Goal: Task Accomplishment & Management: Complete application form

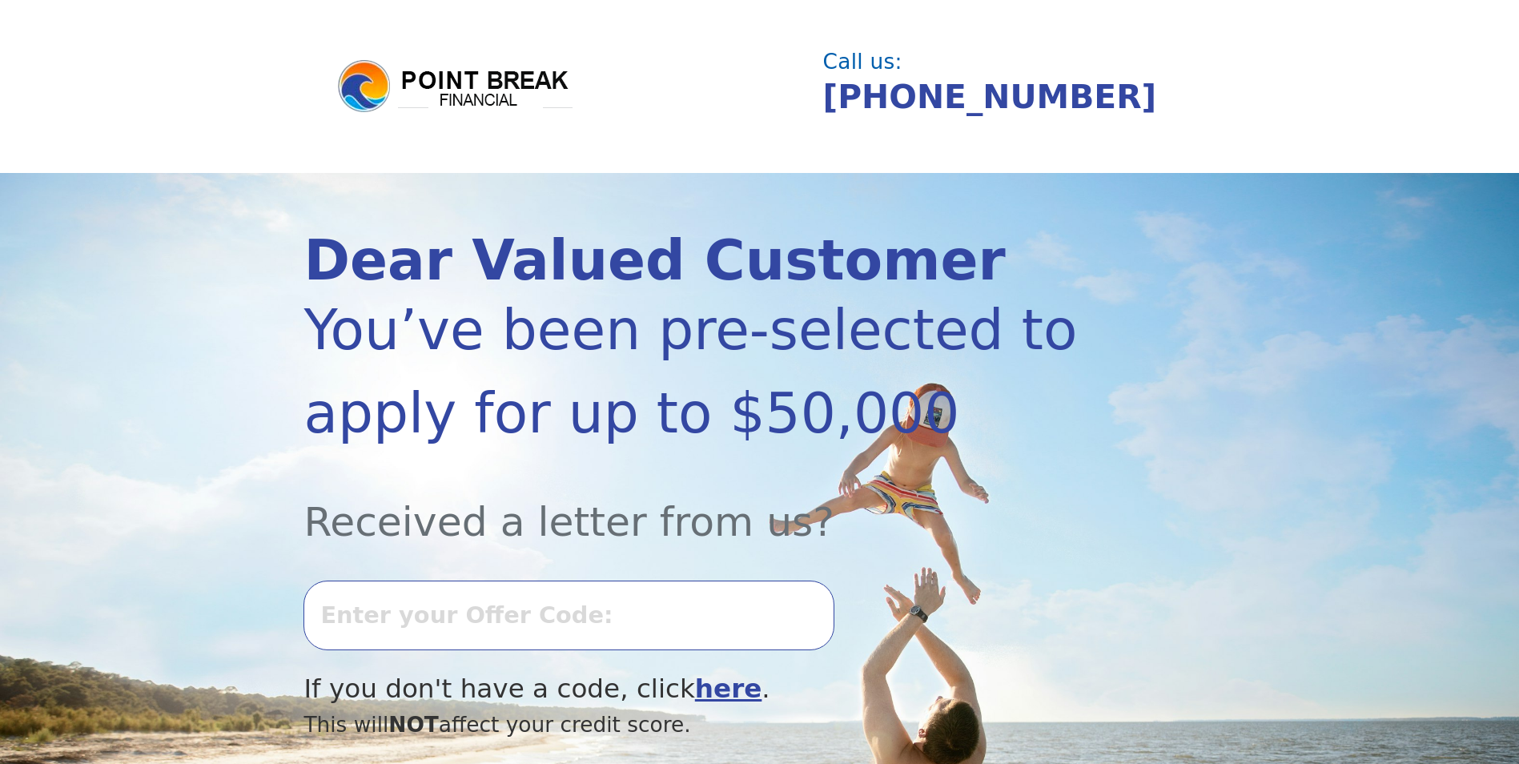
click at [452, 633] on input "text" at bounding box center [568, 614] width 530 height 69
type input "0827K-548301"
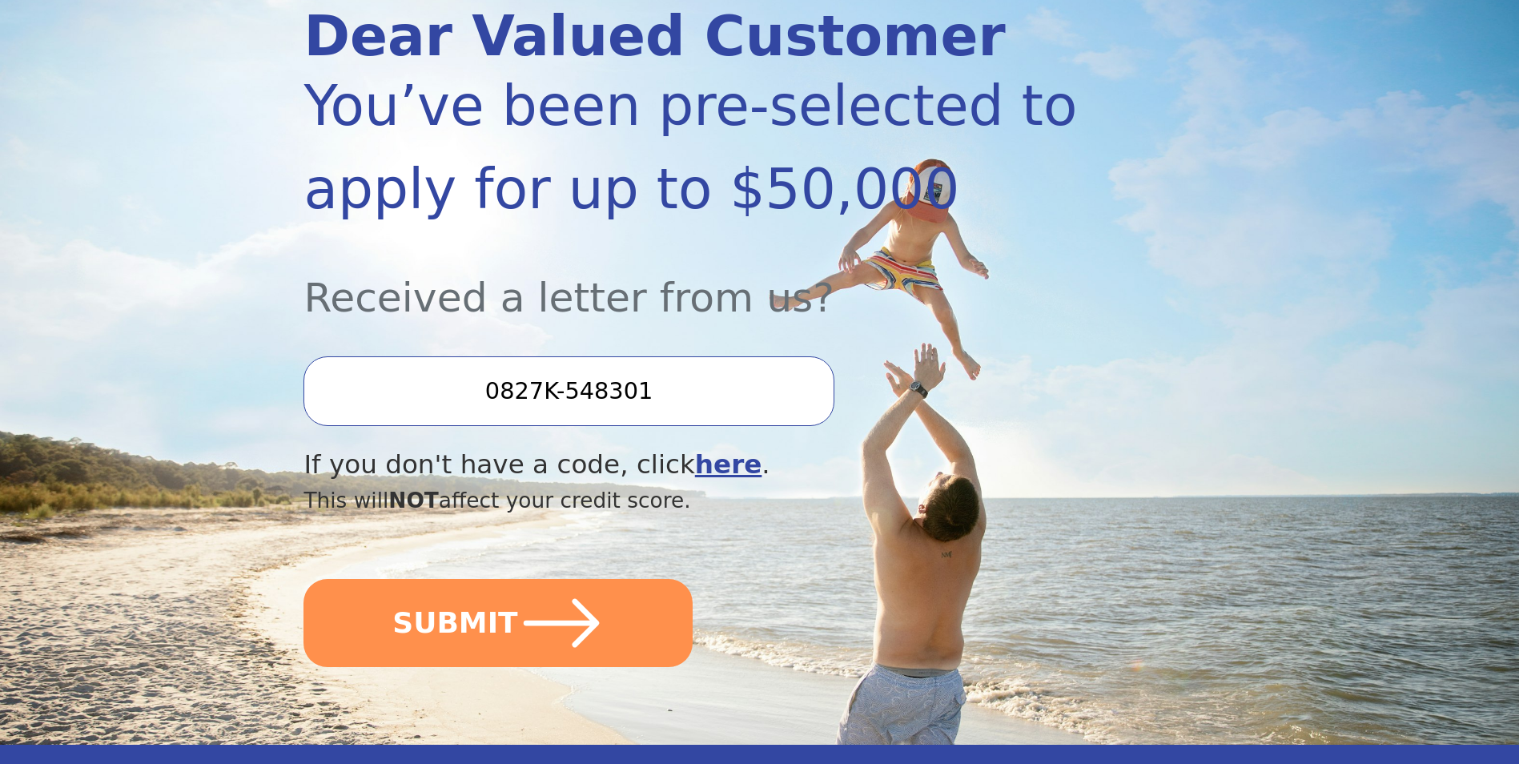
scroll to position [240, 0]
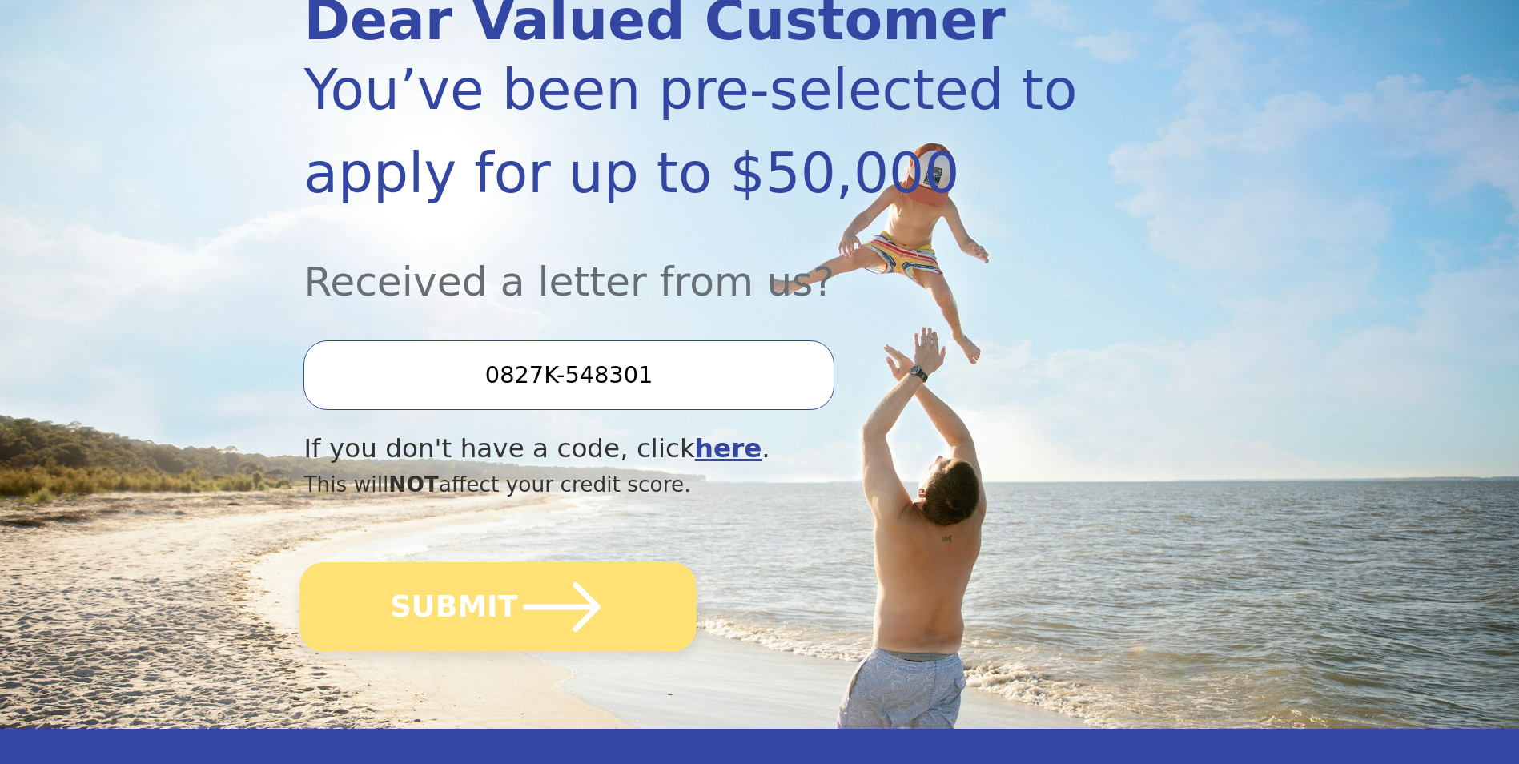
click at [497, 617] on button "SUBMIT" at bounding box center [498, 607] width 397 height 90
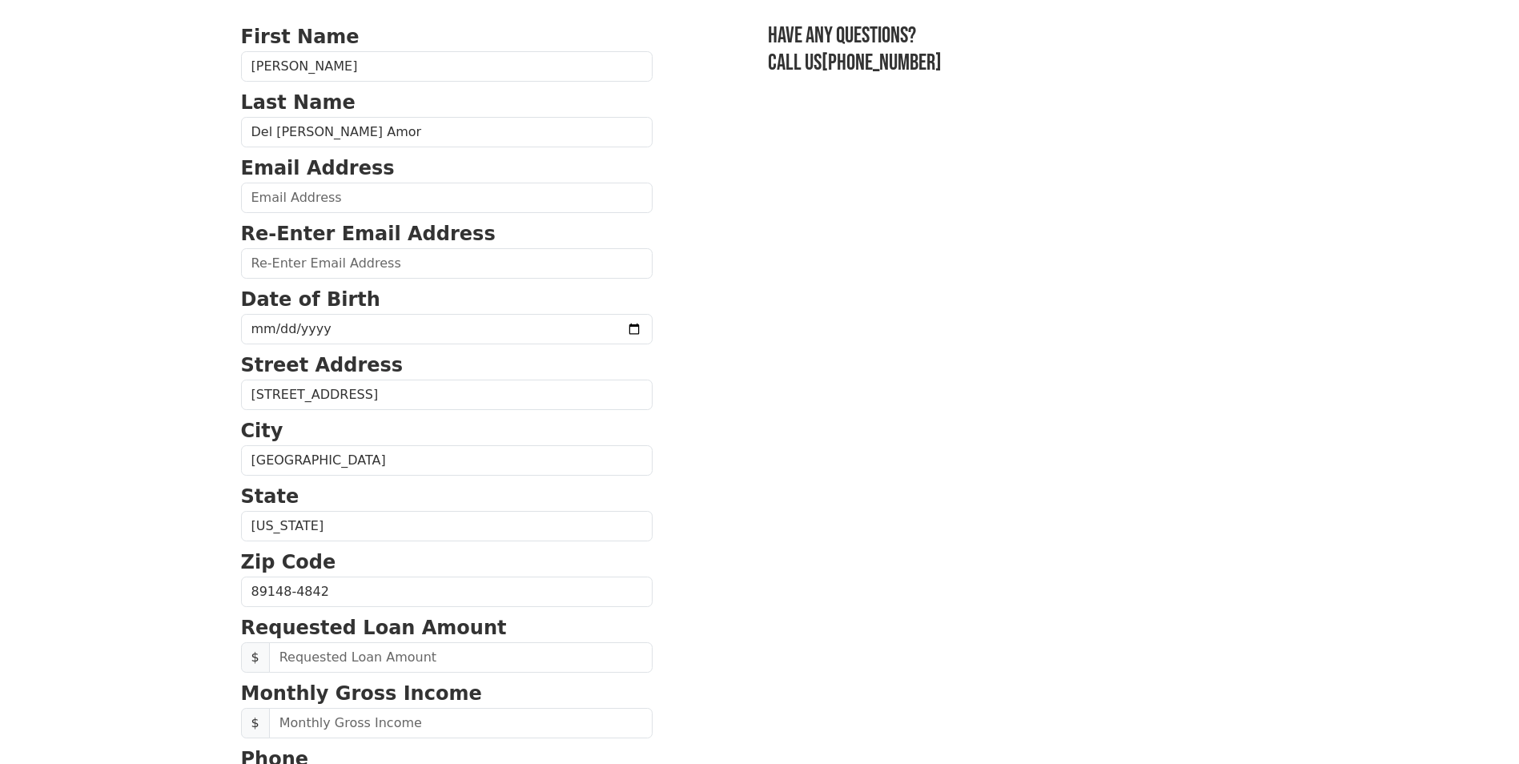
scroll to position [80, 0]
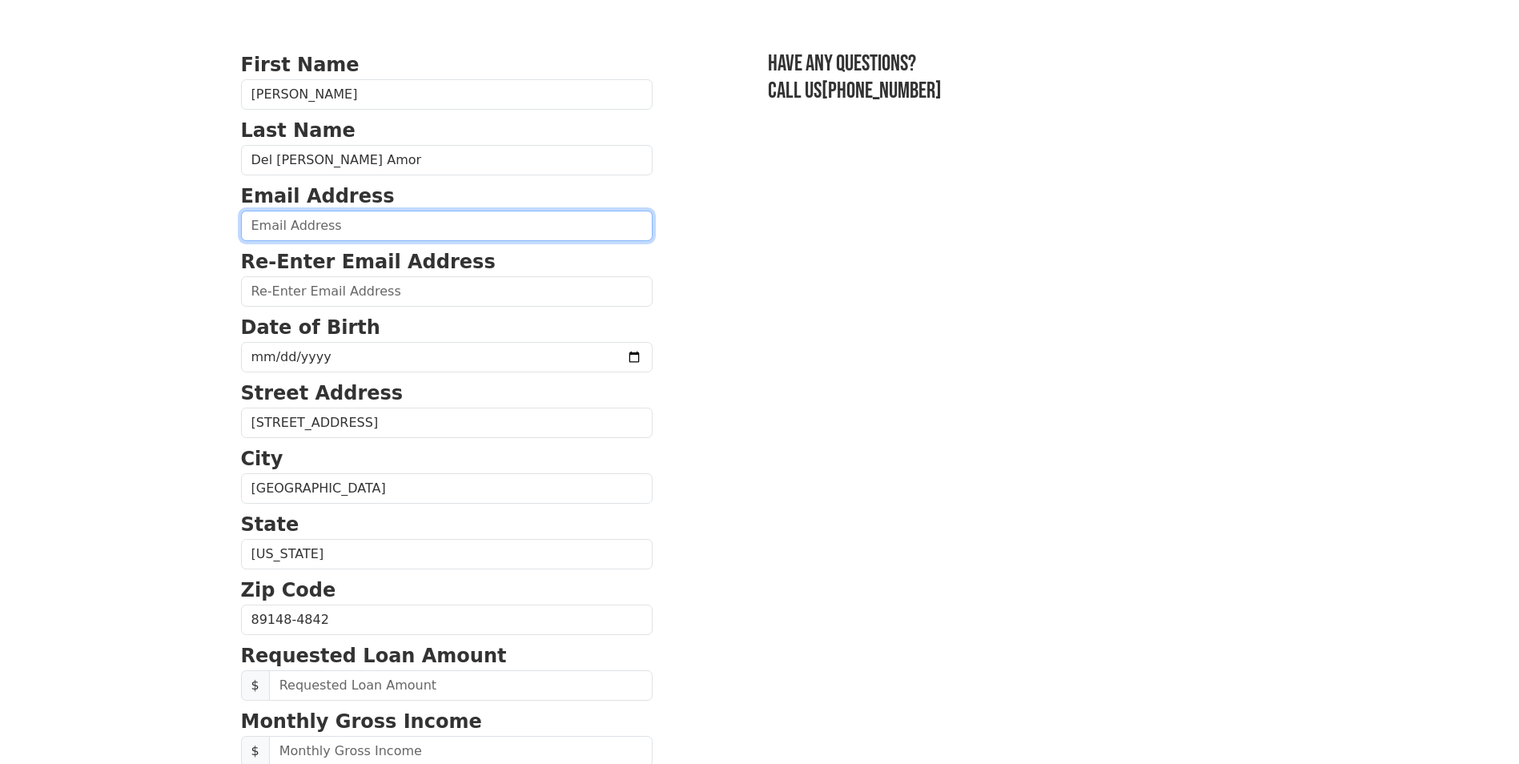
click at [315, 229] on input "email" at bounding box center [446, 226] width 411 height 30
type input "[EMAIL_ADDRESS][DOMAIN_NAME]"
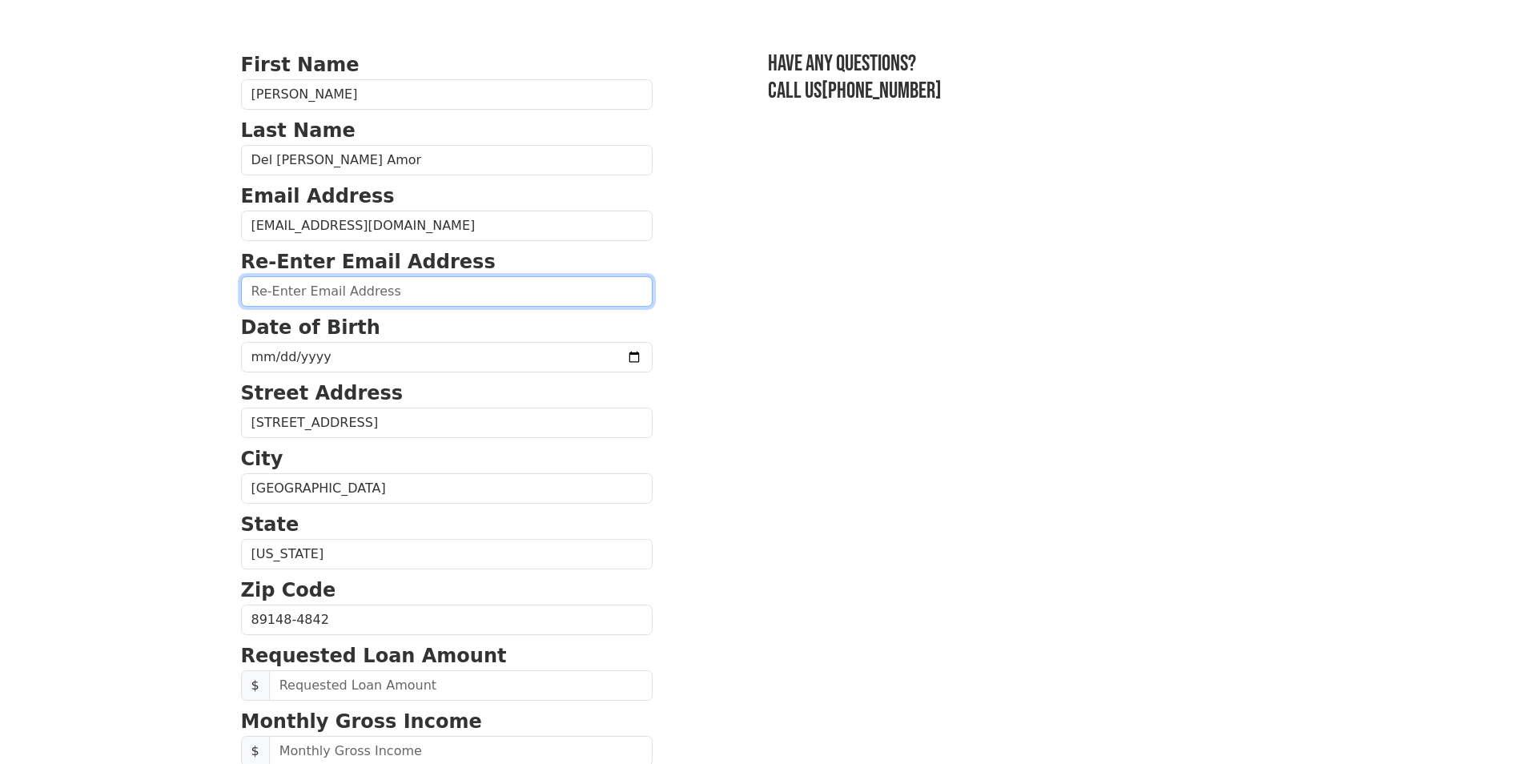
type input "[EMAIL_ADDRESS][DOMAIN_NAME]"
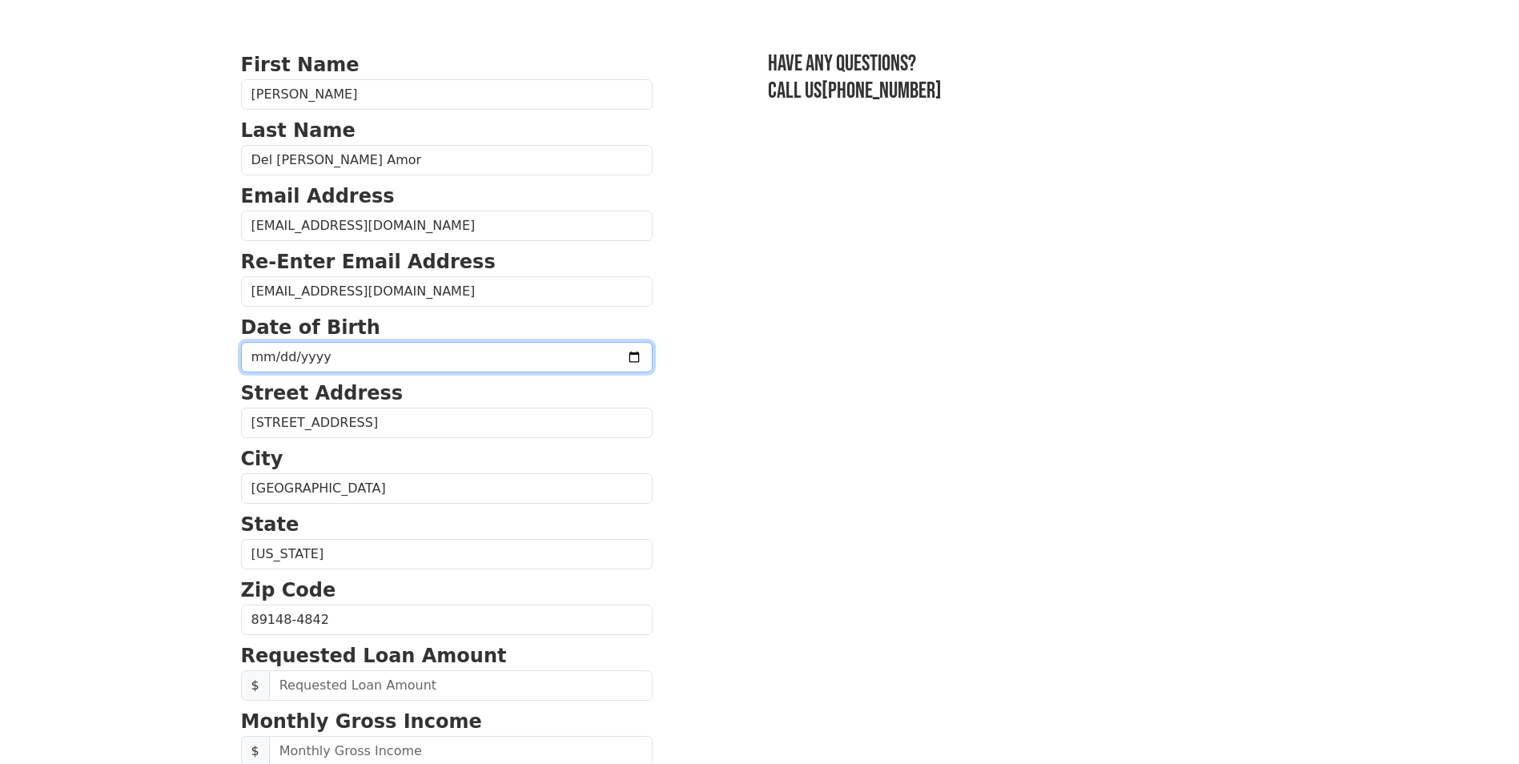
type input "[DATE]"
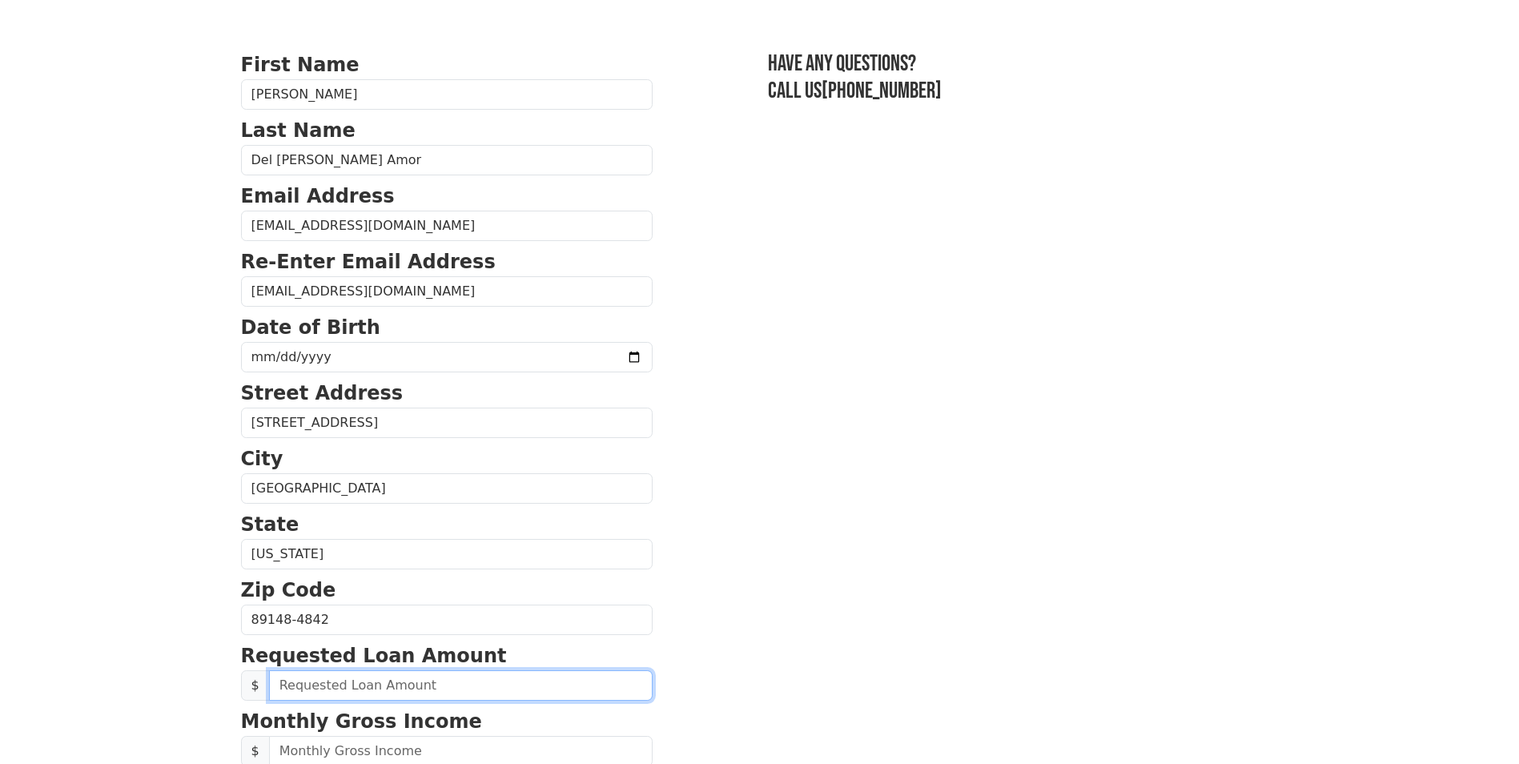
type input "20,000.00"
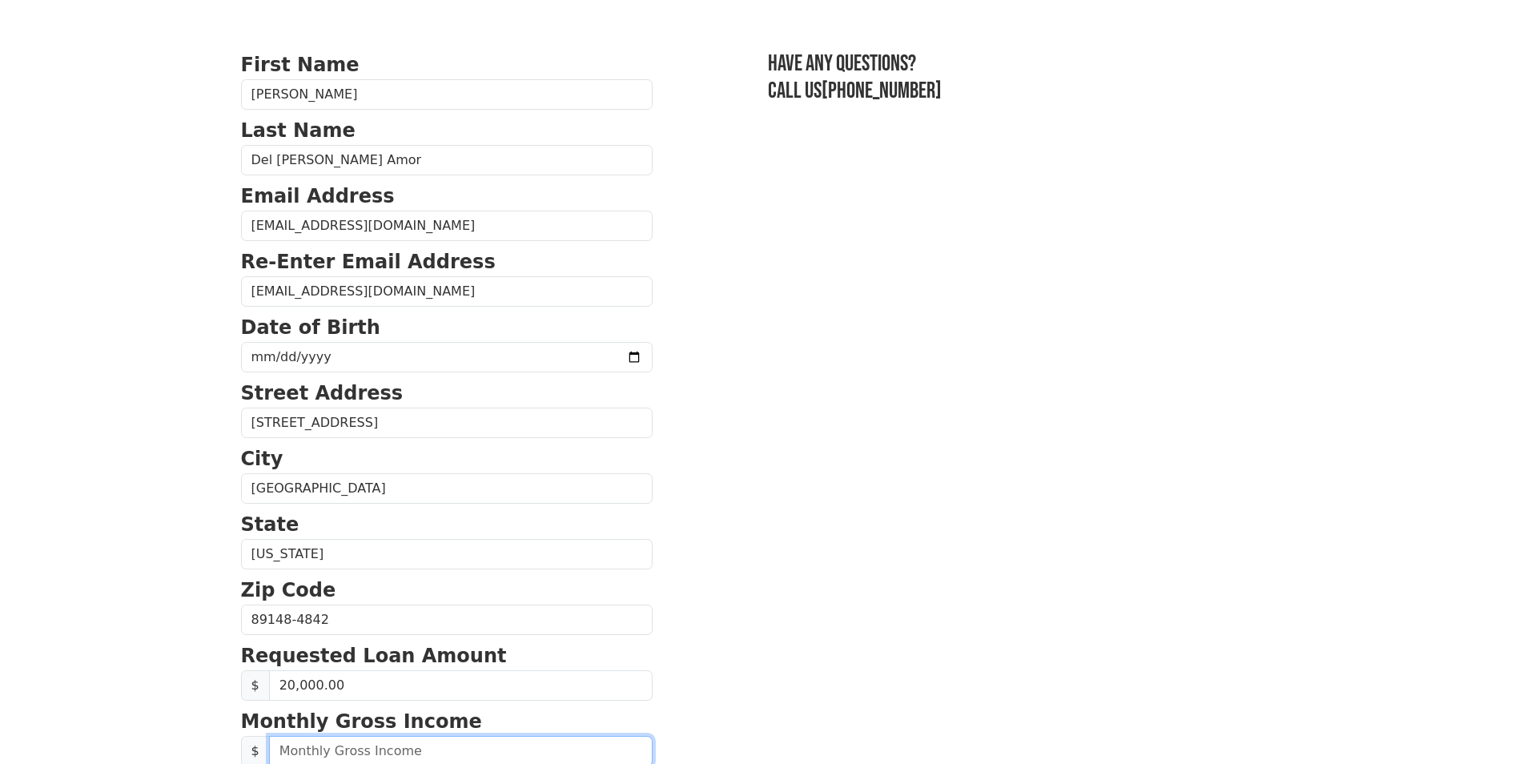
type input "5,650.00"
type input "[PHONE_NUMBER]"
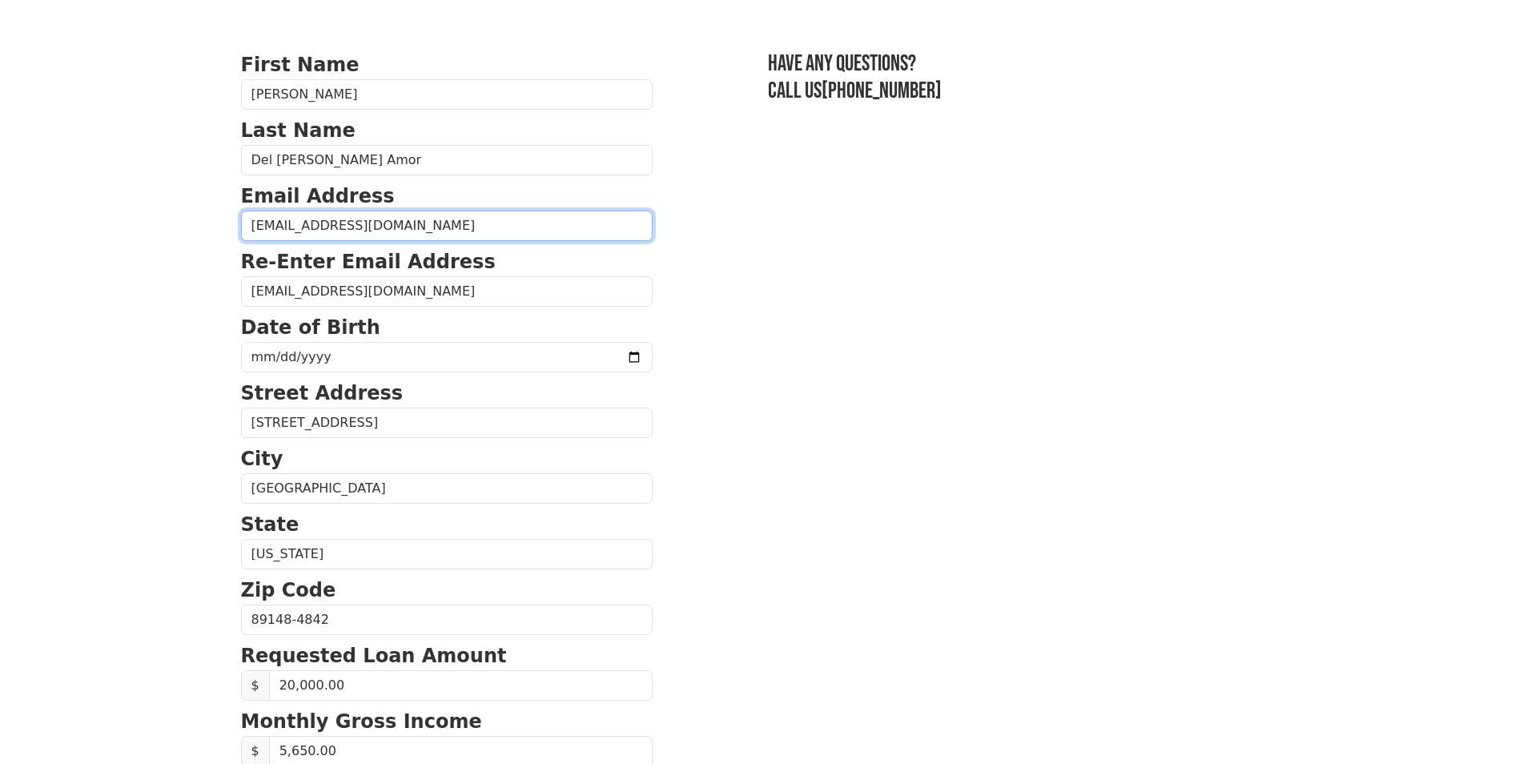
type input "20,000.00"
type input "5,650.00"
type input "[PHONE_NUMBER]"
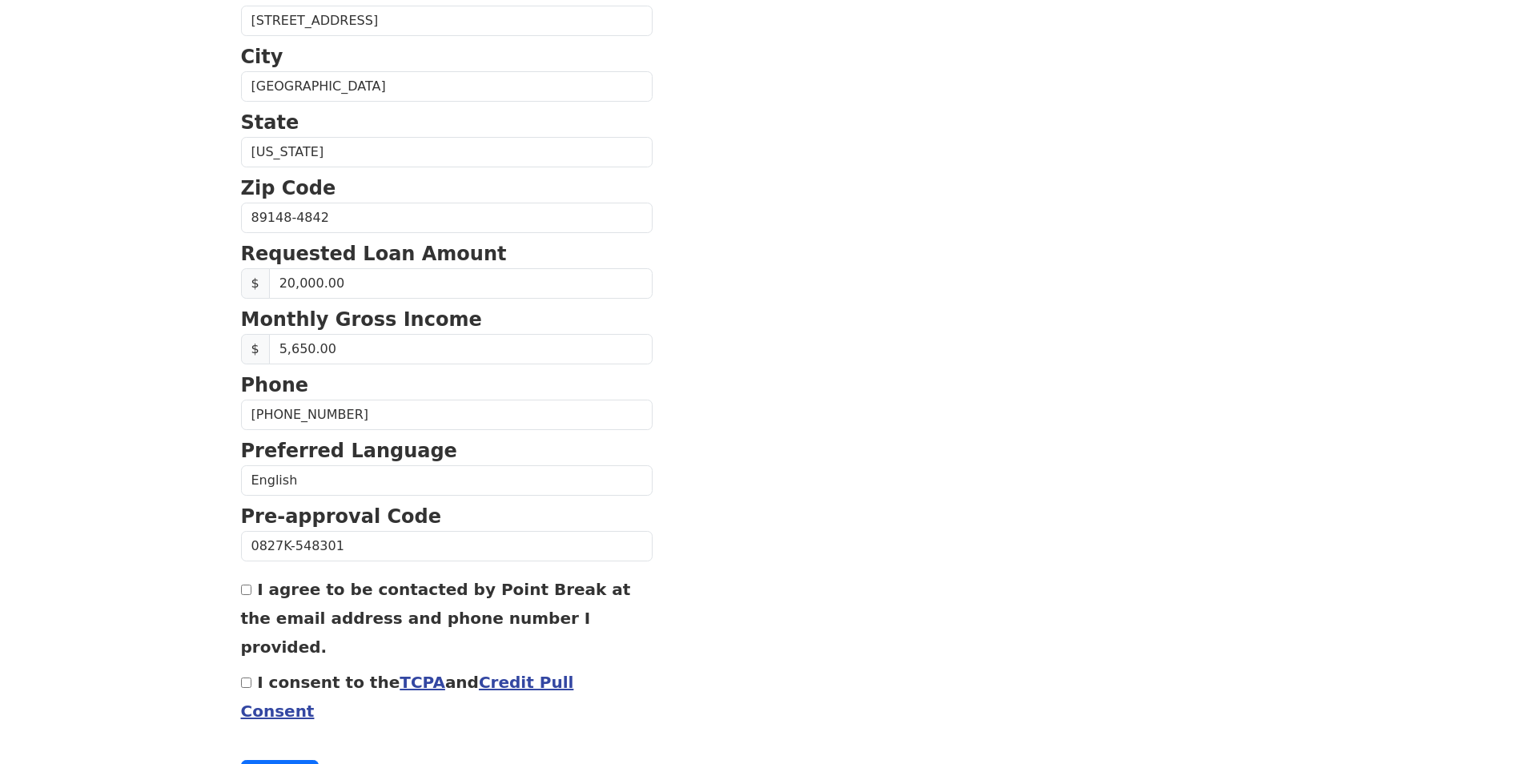
scroll to position [511, 0]
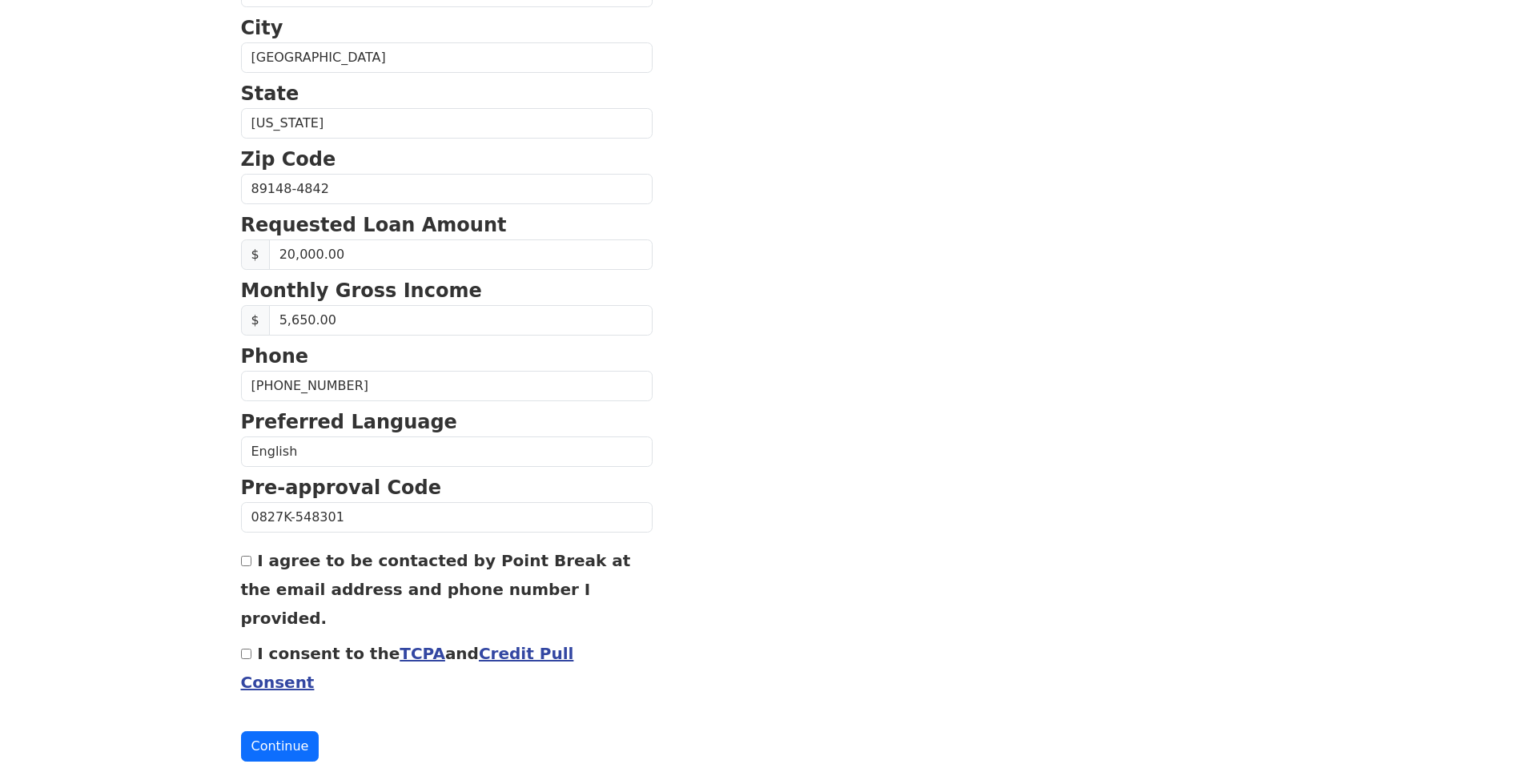
click at [245, 561] on input "I agree to be contacted by Point Break at the email address and phone number I …" at bounding box center [246, 561] width 10 height 10
checkbox input "true"
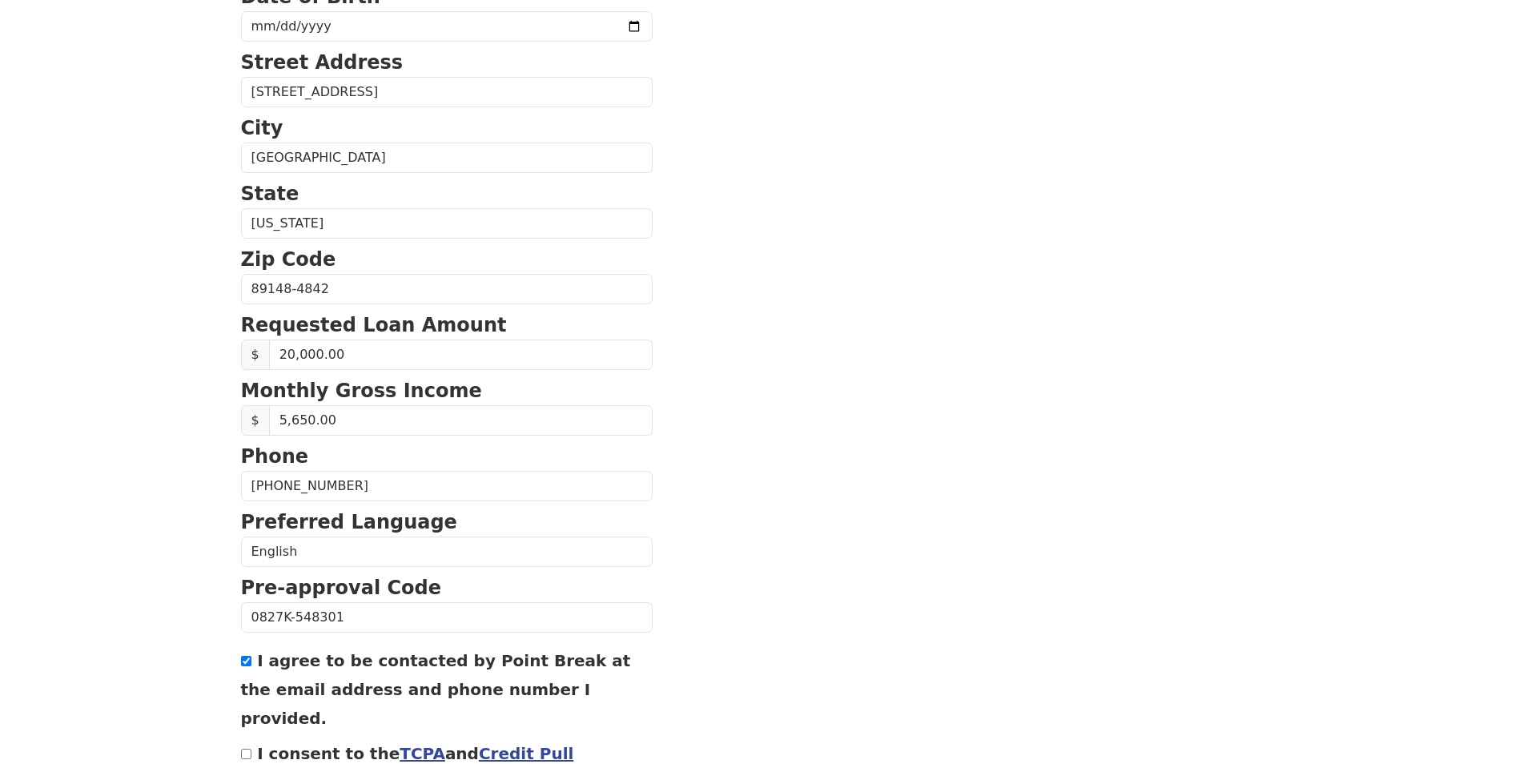
scroll to position [431, 0]
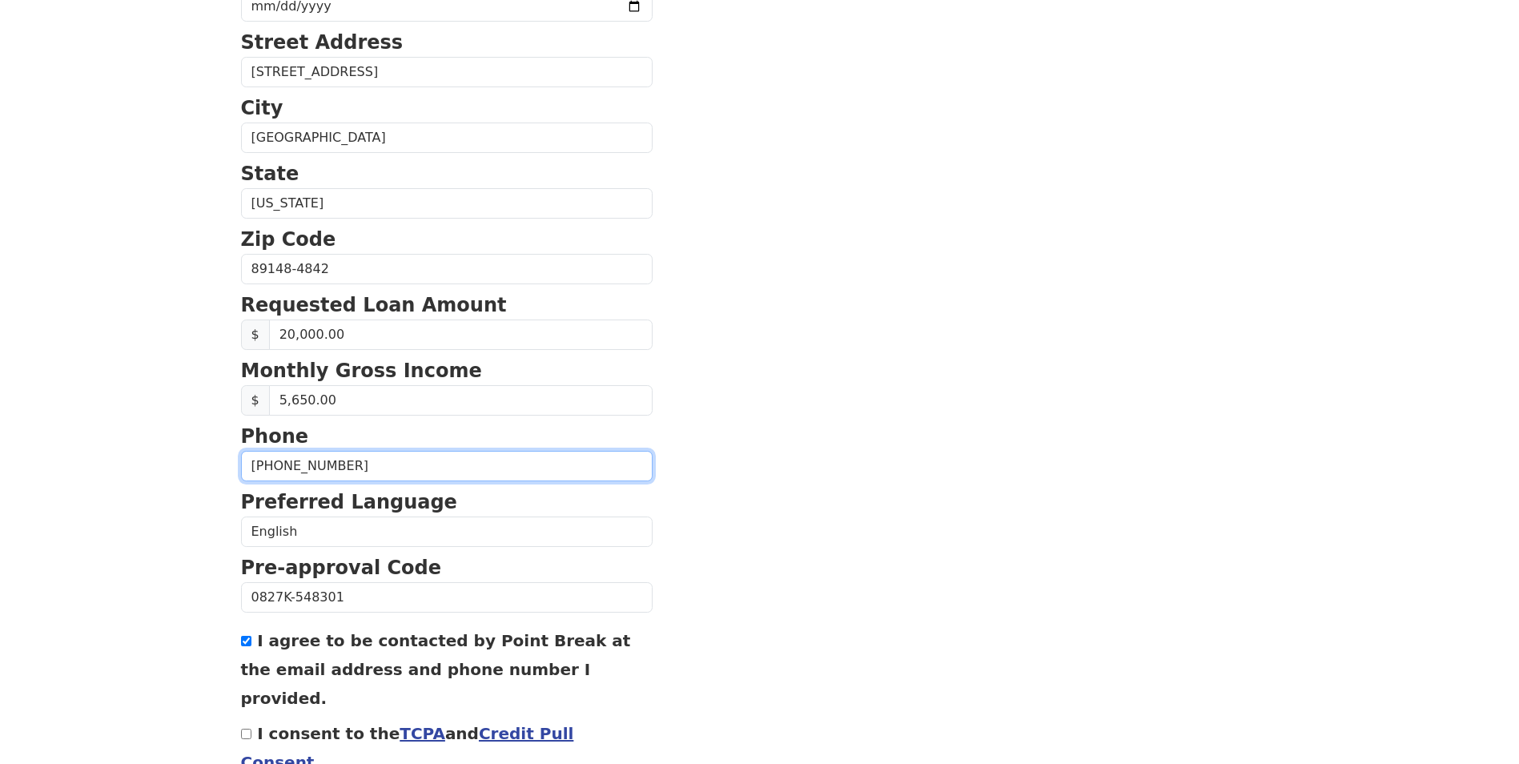
drag, startPoint x: 366, startPoint y: 472, endPoint x: 203, endPoint y: 494, distance: 164.8
click at [1106, 422] on section "First Name [PERSON_NAME] Last Name [PERSON_NAME] Email Address [EMAIL_ADDRESS][…" at bounding box center [759, 271] width 1037 height 1142
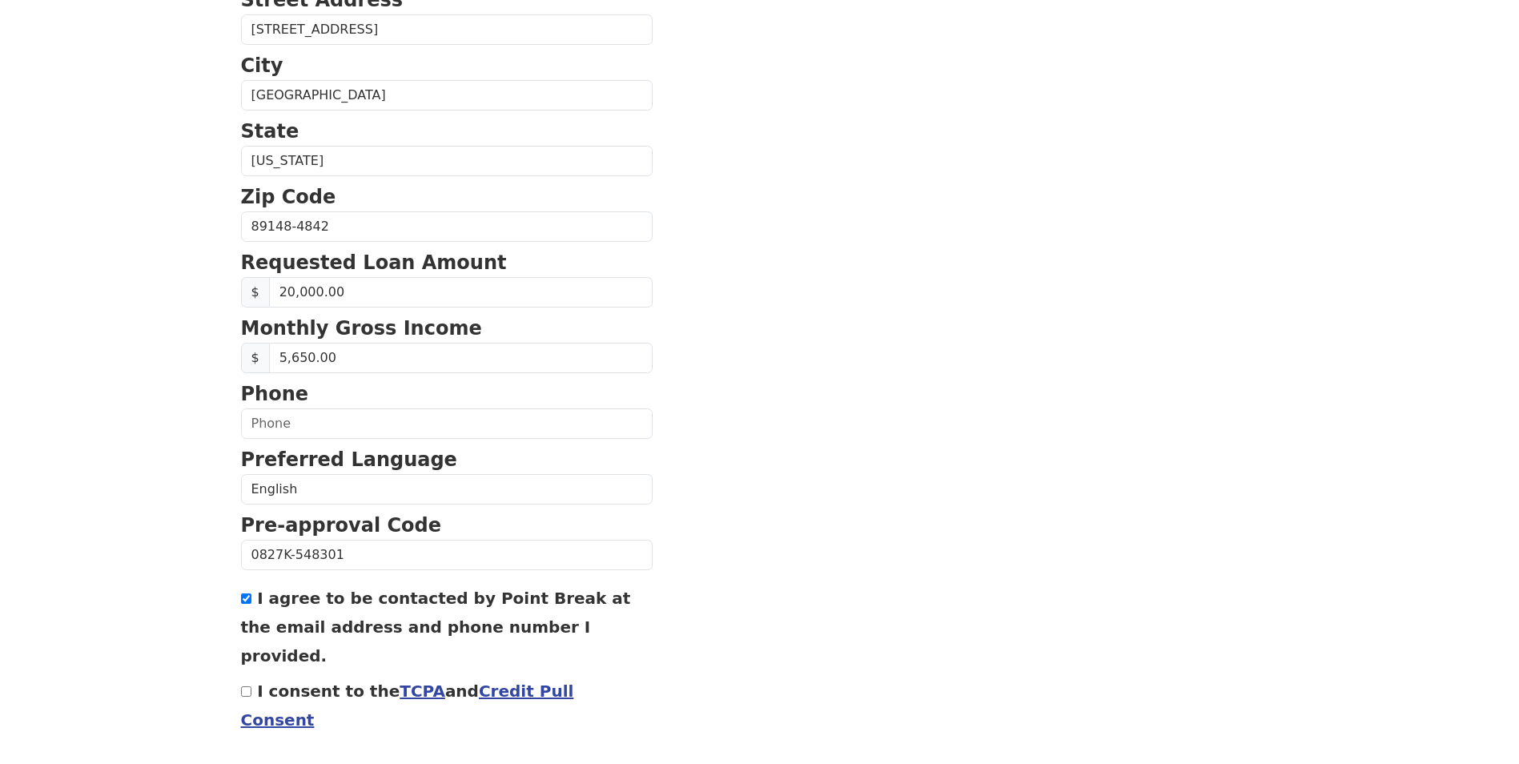
scroll to position [511, 0]
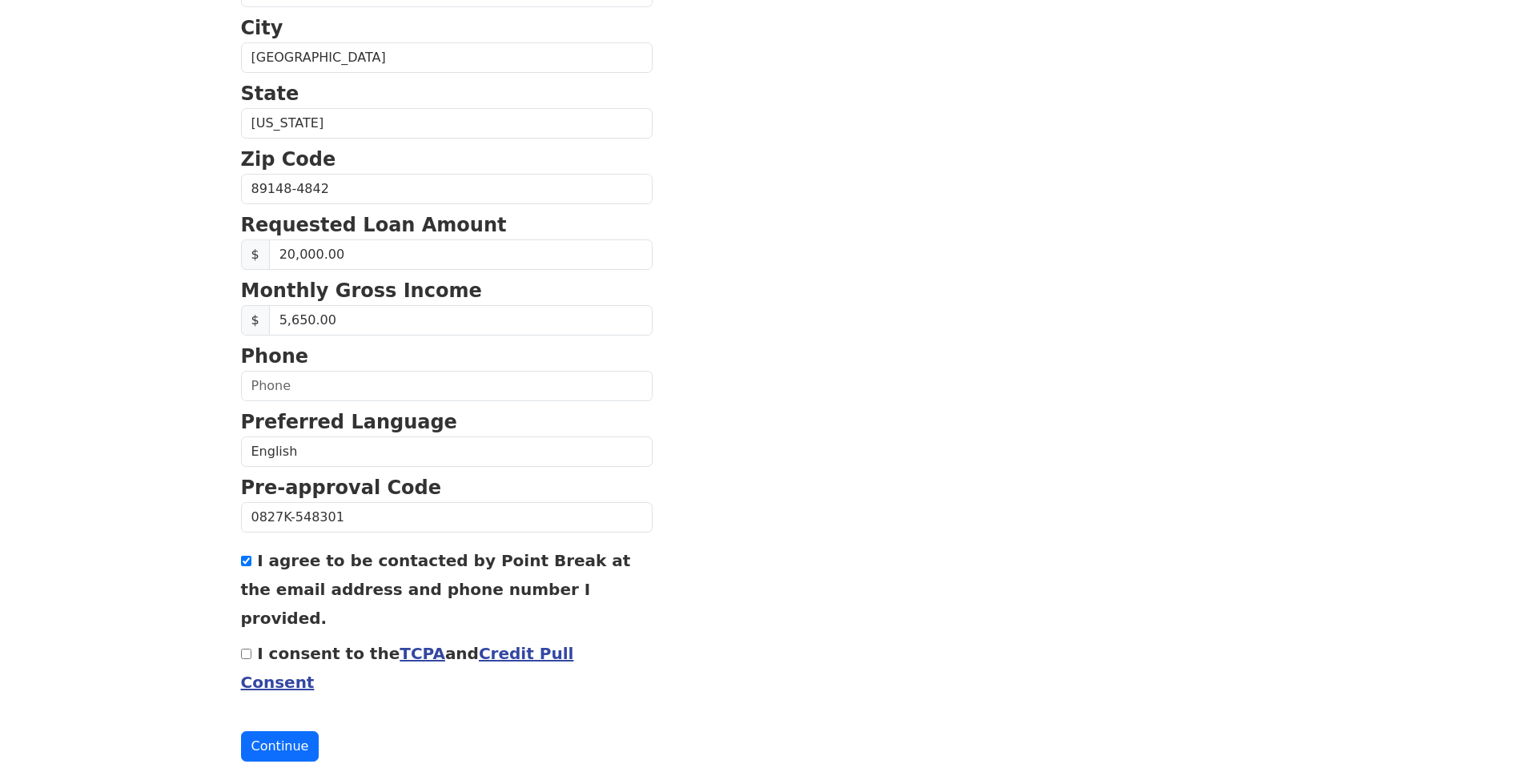
click at [248, 648] on input "I consent to the TCPA and Credit Pull Consent" at bounding box center [246, 653] width 10 height 10
checkbox input "true"
click at [287, 731] on button "Continue" at bounding box center [280, 746] width 78 height 30
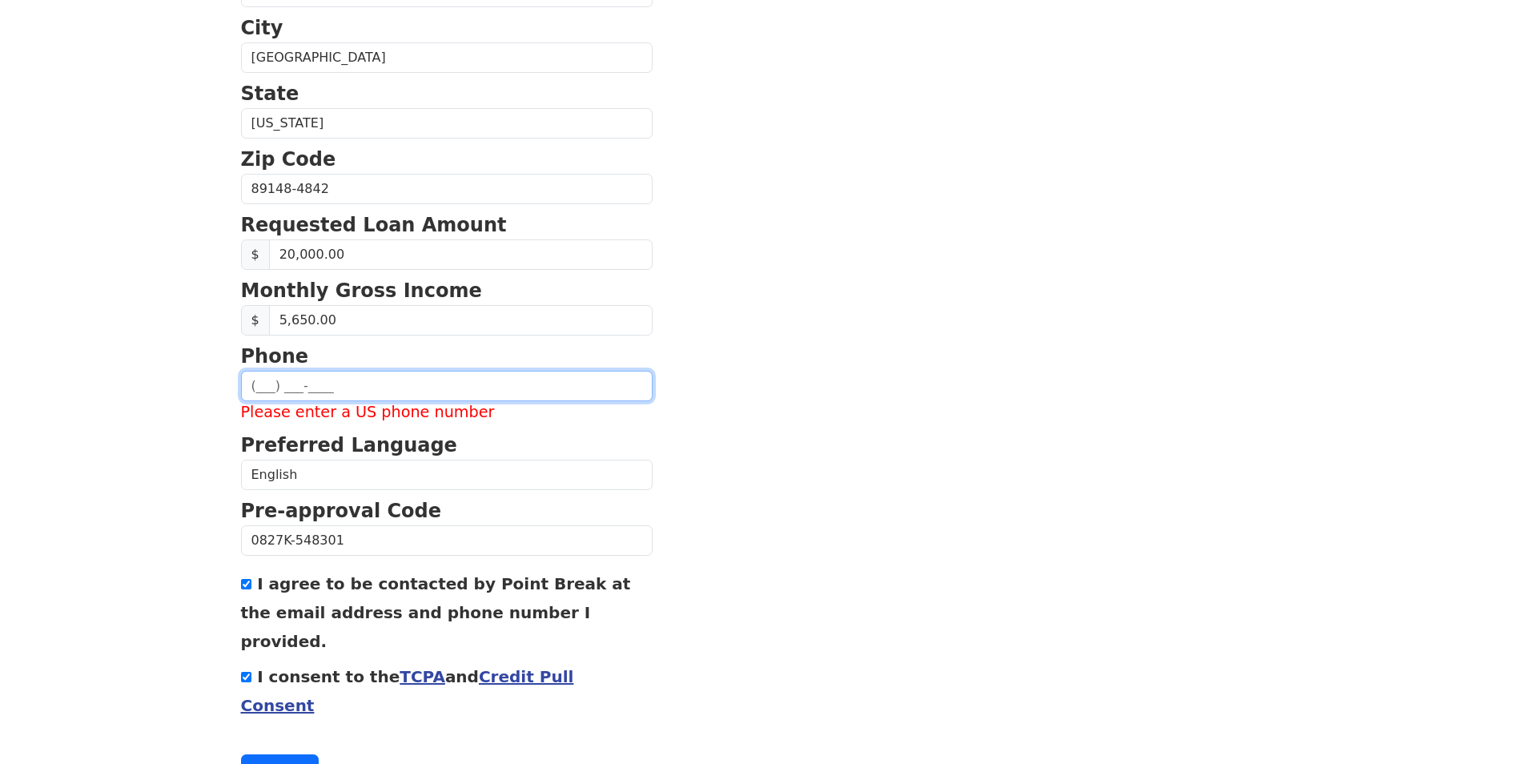
click at [288, 383] on input "text" at bounding box center [446, 386] width 411 height 30
type input "[PHONE_NUMBER]"
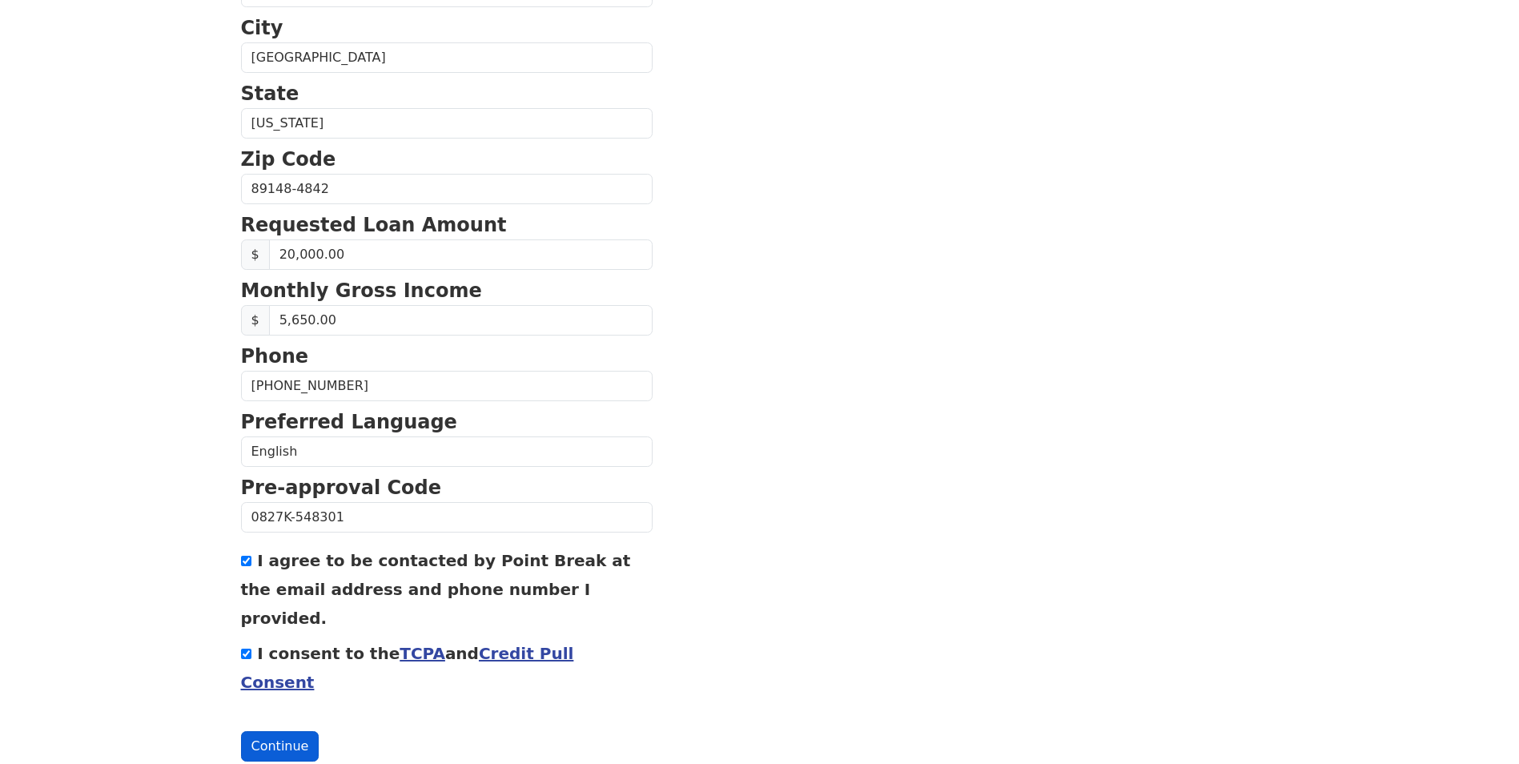
click at [304, 731] on button "Continue" at bounding box center [280, 746] width 78 height 30
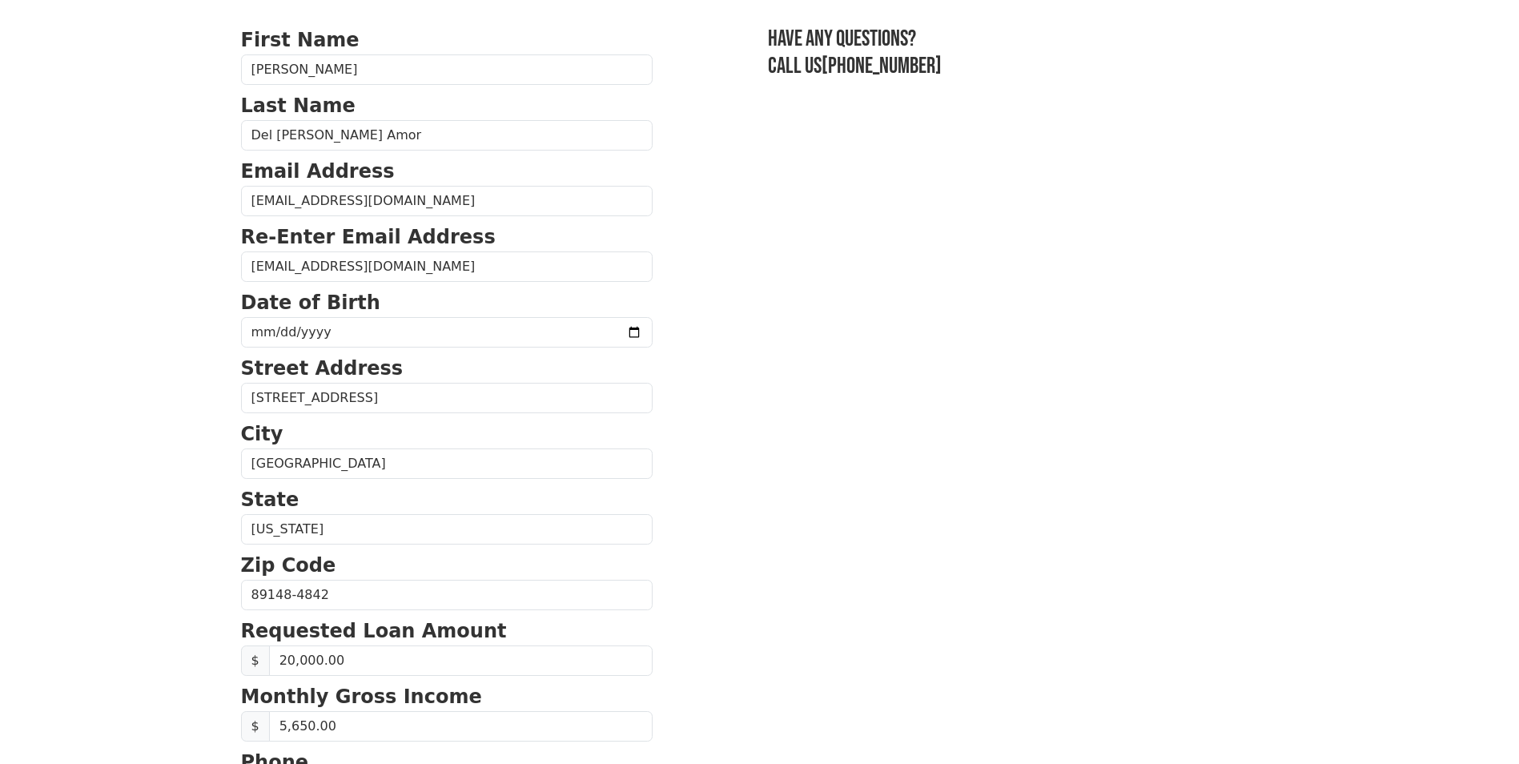
scroll to position [0, 0]
